Goal: Task Accomplishment & Management: Use online tool/utility

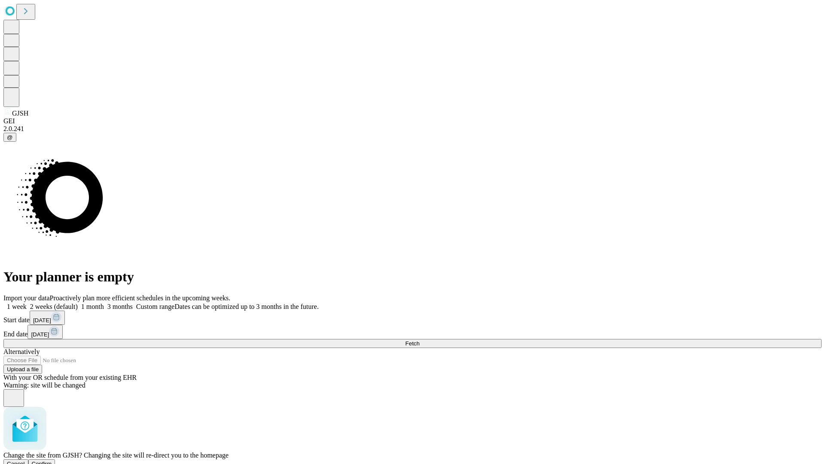
click at [52, 461] on span "Confirm" at bounding box center [42, 464] width 20 height 6
click at [27, 303] on label "1 week" at bounding box center [14, 306] width 23 height 7
click at [419, 340] on span "Fetch" at bounding box center [412, 343] width 14 height 6
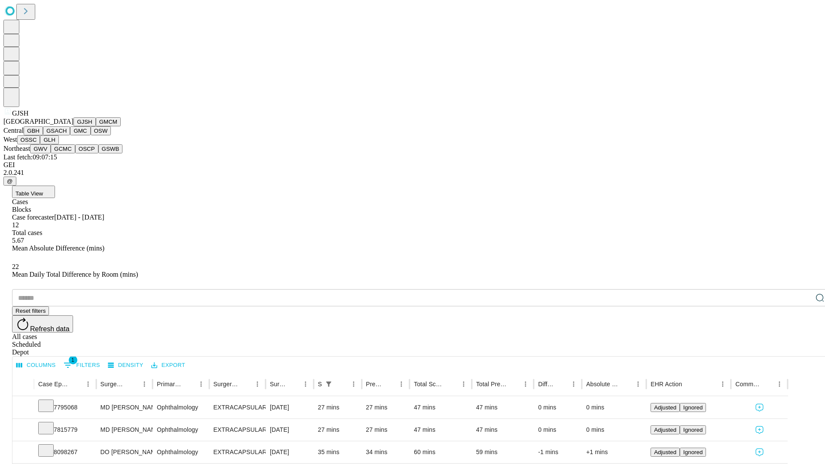
click at [96, 126] on button "GMCM" at bounding box center [108, 121] width 25 height 9
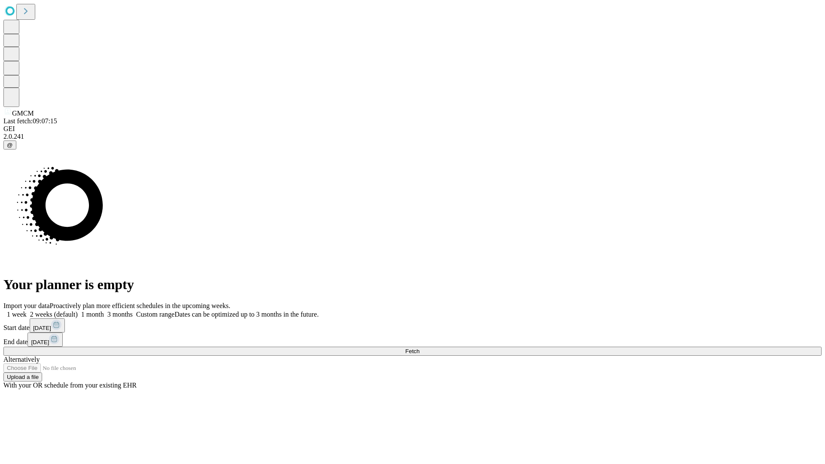
click at [27, 311] on label "1 week" at bounding box center [14, 314] width 23 height 7
click at [419, 348] on span "Fetch" at bounding box center [412, 351] width 14 height 6
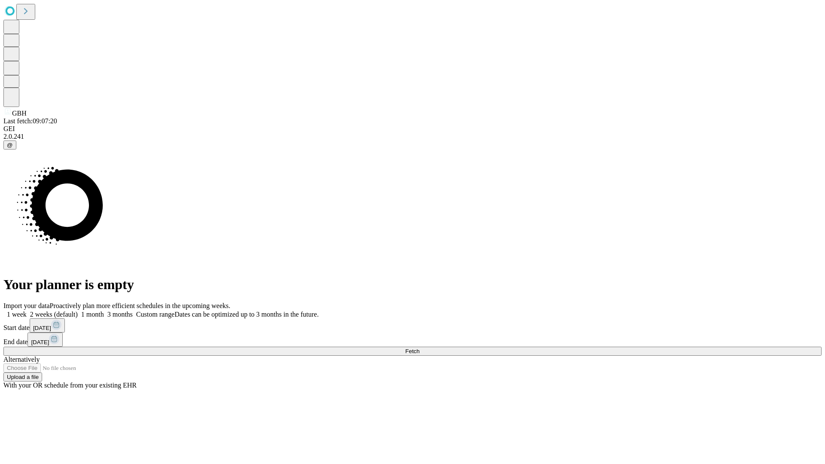
click at [27, 311] on label "1 week" at bounding box center [14, 314] width 23 height 7
click at [419, 348] on span "Fetch" at bounding box center [412, 351] width 14 height 6
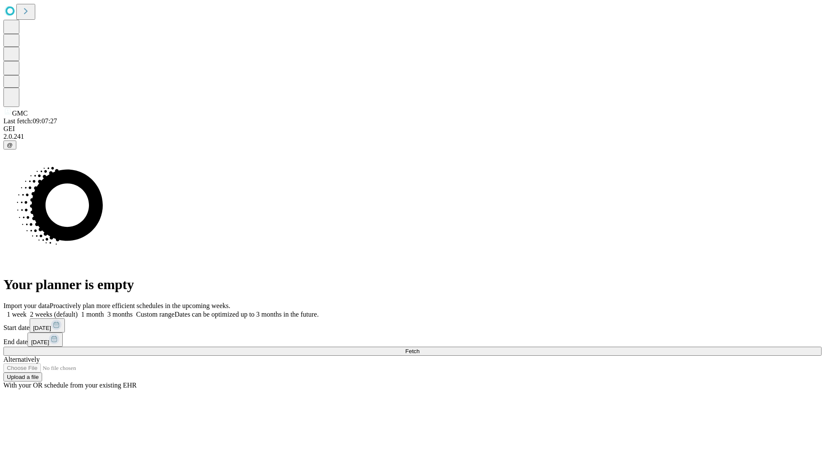
click at [27, 311] on label "1 week" at bounding box center [14, 314] width 23 height 7
click at [419, 348] on span "Fetch" at bounding box center [412, 351] width 14 height 6
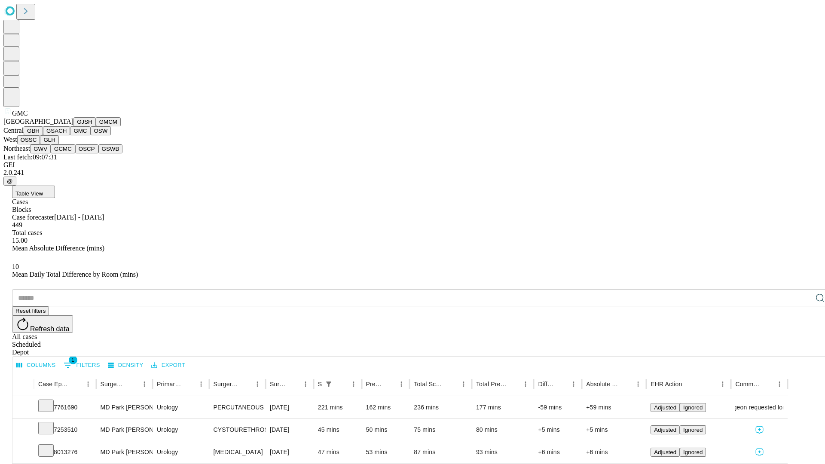
click at [91, 135] on button "OSW" at bounding box center [101, 130] width 21 height 9
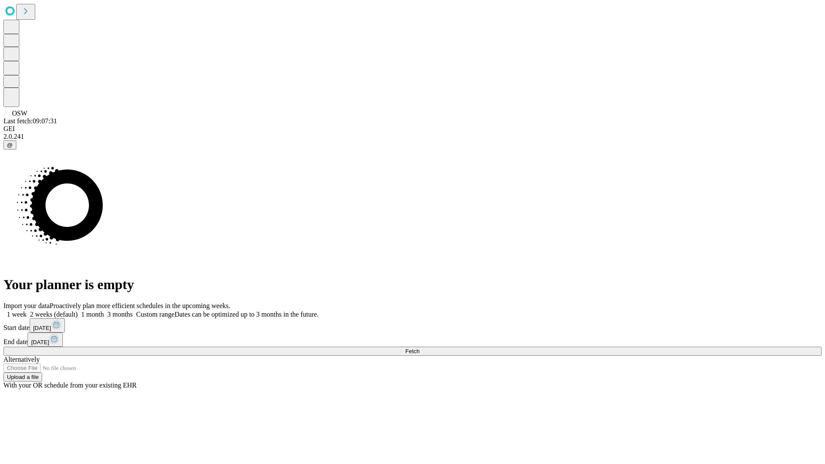
click at [27, 311] on label "1 week" at bounding box center [14, 314] width 23 height 7
click at [419, 348] on span "Fetch" at bounding box center [412, 351] width 14 height 6
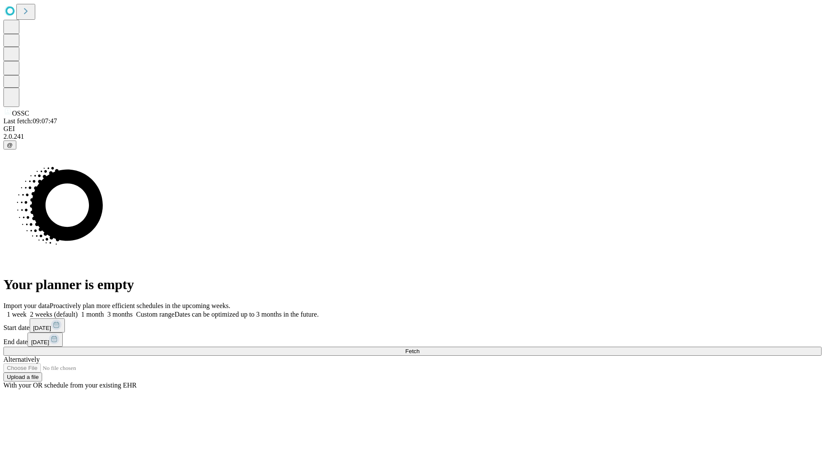
click at [27, 311] on label "1 week" at bounding box center [14, 314] width 23 height 7
click at [419, 348] on span "Fetch" at bounding box center [412, 351] width 14 height 6
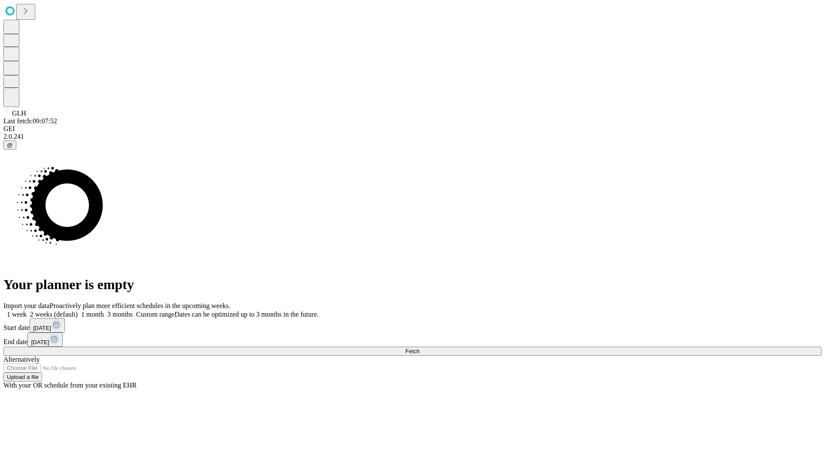
click at [27, 311] on label "1 week" at bounding box center [14, 314] width 23 height 7
click at [419, 348] on span "Fetch" at bounding box center [412, 351] width 14 height 6
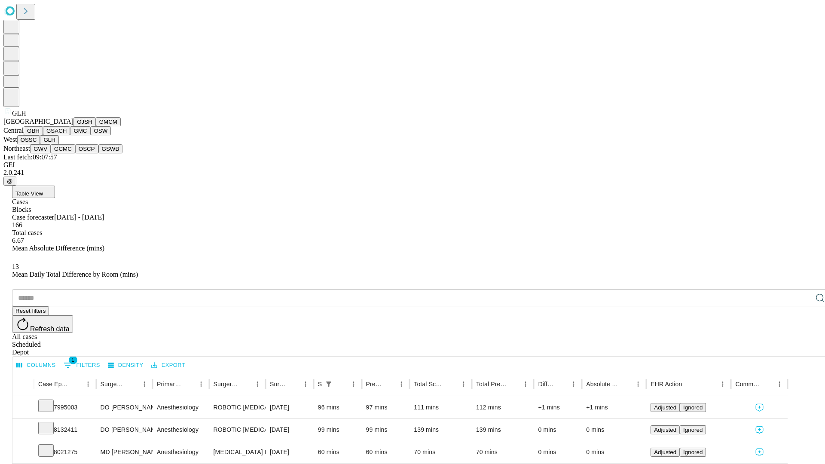
click at [51, 153] on button "GWV" at bounding box center [40, 148] width 21 height 9
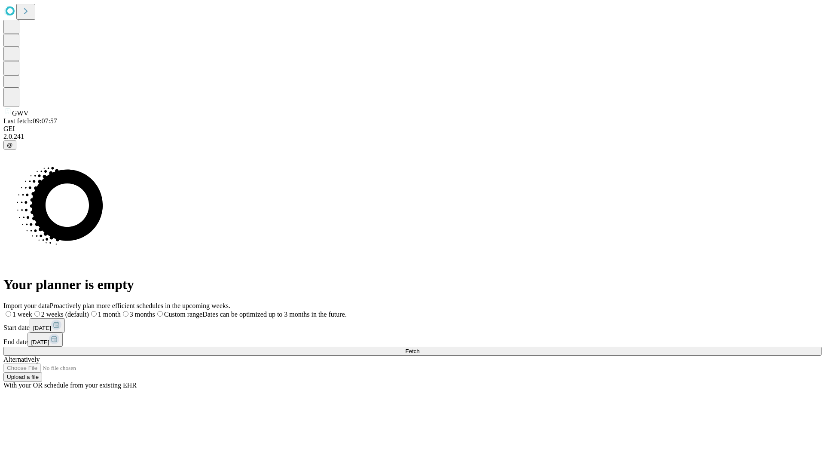
click at [32, 311] on label "1 week" at bounding box center [17, 314] width 29 height 7
click at [419, 348] on span "Fetch" at bounding box center [412, 351] width 14 height 6
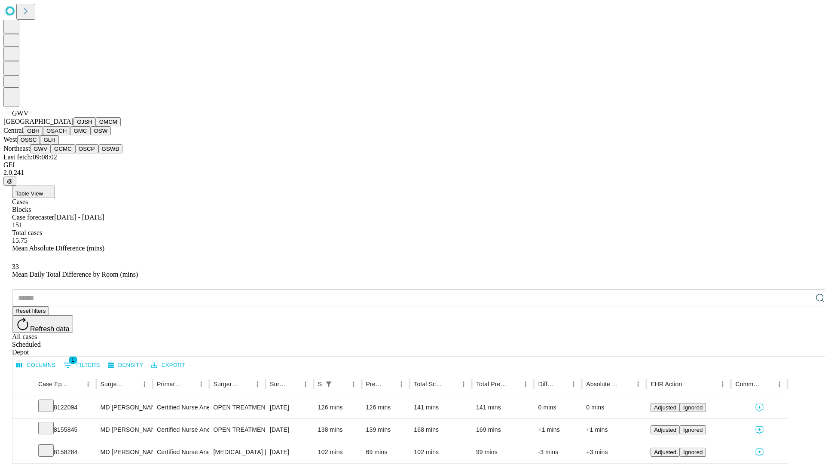
click at [67, 153] on button "GCMC" at bounding box center [63, 148] width 24 height 9
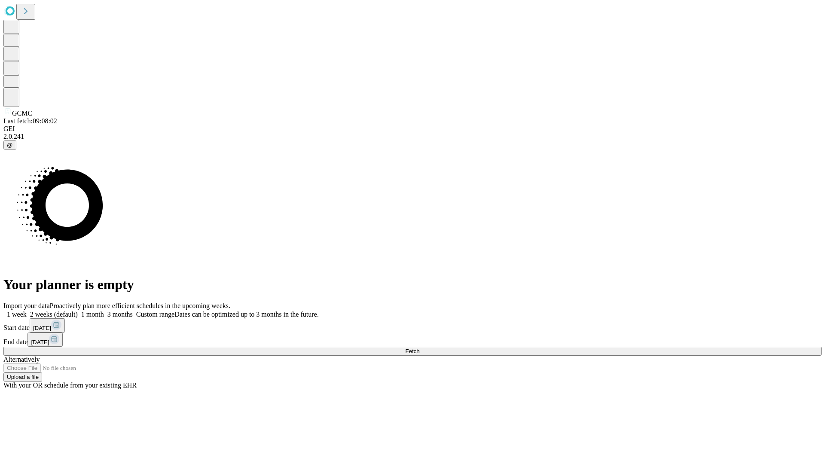
click at [27, 311] on label "1 week" at bounding box center [14, 314] width 23 height 7
click at [419, 348] on span "Fetch" at bounding box center [412, 351] width 14 height 6
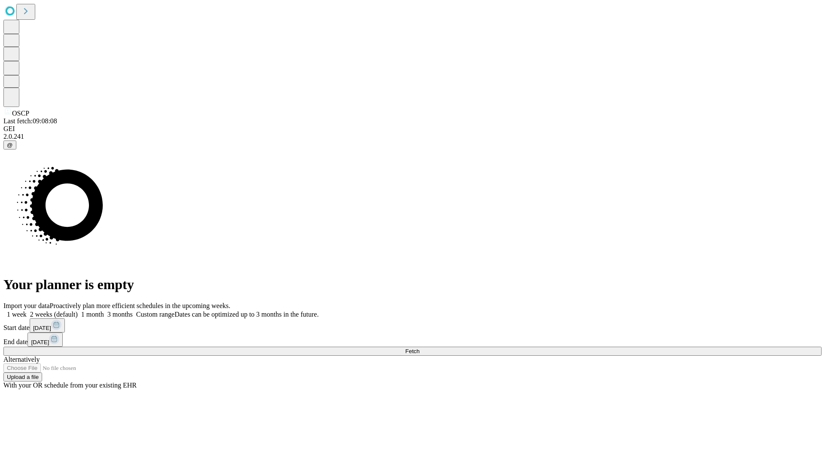
click at [27, 311] on label "1 week" at bounding box center [14, 314] width 23 height 7
click at [419, 348] on span "Fetch" at bounding box center [412, 351] width 14 height 6
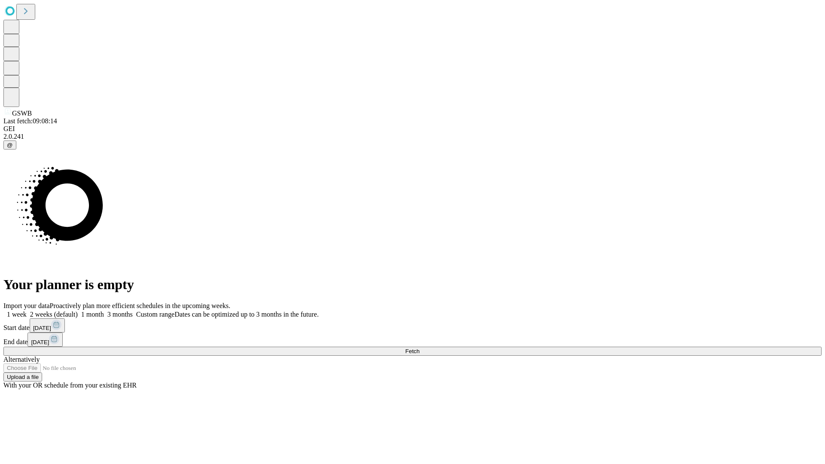
click at [27, 311] on label "1 week" at bounding box center [14, 314] width 23 height 7
